Goal: Information Seeking & Learning: Understand process/instructions

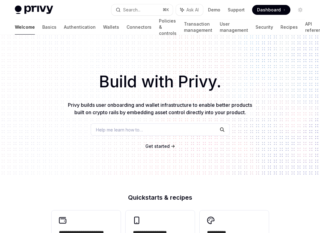
type textarea "*"
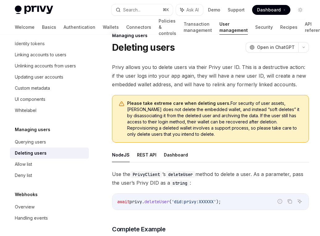
scroll to position [16, 0]
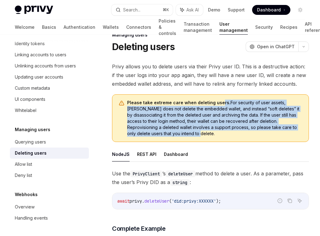
drag, startPoint x: 219, startPoint y: 102, endPoint x: 219, endPoint y: 135, distance: 32.4
click at [219, 135] on span "Please take extreme care when deleting users. For security of user assets, Priv…" at bounding box center [214, 117] width 175 height 37
click at [219, 134] on span "Please take extreme care when deleting users. For security of user assets, Priv…" at bounding box center [214, 117] width 175 height 37
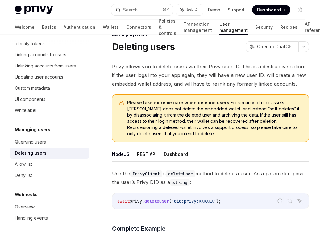
click at [223, 133] on span "Please take extreme care when deleting users. For security of user assets, Priv…" at bounding box center [214, 117] width 175 height 37
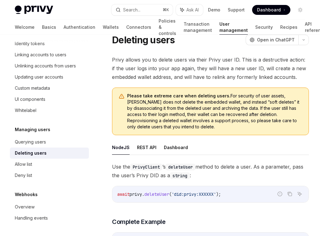
scroll to position [23, 0]
click at [217, 125] on span "Please take extreme care when deleting users. For security of user assets, Priv…" at bounding box center [214, 110] width 175 height 37
click at [233, 120] on span "Please take extreme care when deleting users. For security of user assets, Priv…" at bounding box center [214, 110] width 175 height 37
